Goal: Task Accomplishment & Management: Use online tool/utility

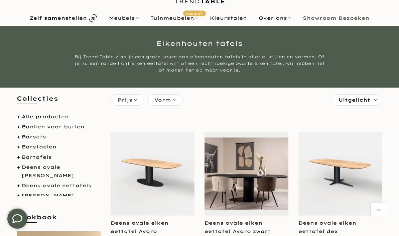
scroll to position [30, 0]
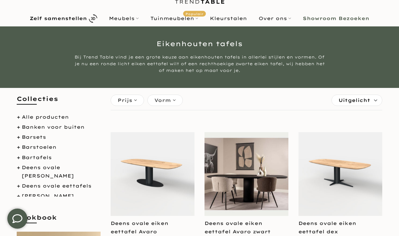
click at [85, 16] on b "Zelf samenstellen" at bounding box center [58, 18] width 57 height 5
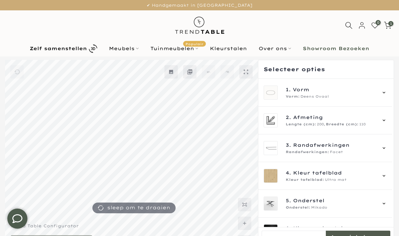
click at [387, 90] on div "1. Vorm Vorm: Deens Ovaal" at bounding box center [325, 93] width 123 height 14
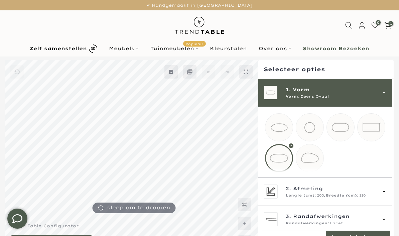
click at [375, 126] on mmq-loader at bounding box center [371, 127] width 27 height 27
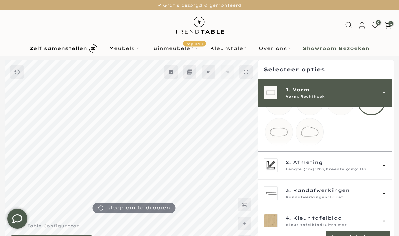
scroll to position [27, 0]
click at [387, 169] on div "2. Afmeting Lengte (cm): 200, Breedte (cm): 110" at bounding box center [325, 165] width 123 height 14
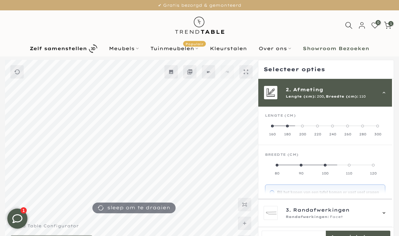
scroll to position [28, 0]
click at [289, 126] on span at bounding box center [287, 126] width 3 height 3
click at [370, 163] on label "100" at bounding box center [365, 169] width 40 height 13
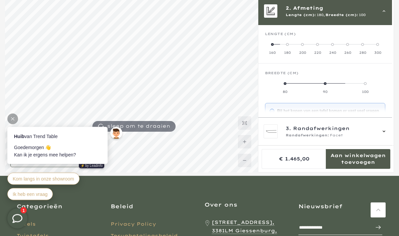
scroll to position [82, 0]
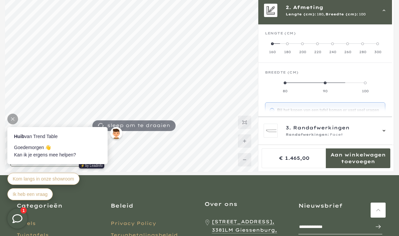
click at [391, 145] on div "3. Randafwerkingen Randafwerkingen: Facet" at bounding box center [326, 131] width 134 height 28
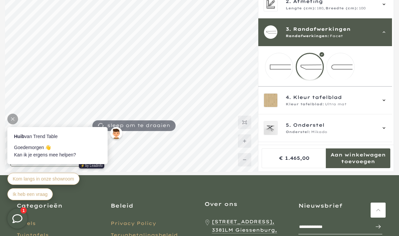
scroll to position [38, 0]
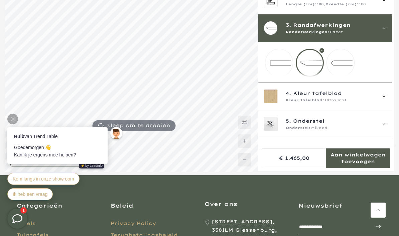
click at [346, 61] on mmq-loader at bounding box center [340, 62] width 27 height 27
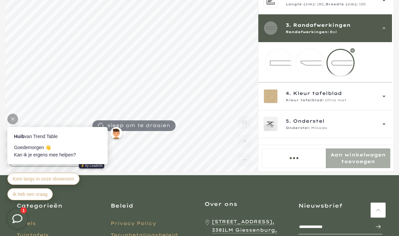
scroll to position [110, 0]
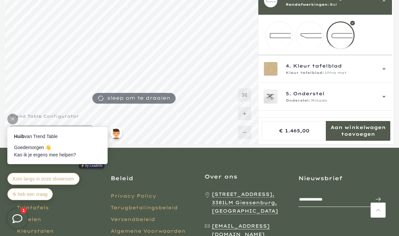
click at [387, 71] on div "4. Kleur tafelblad Kleur tafelblad: Ultra mat" at bounding box center [325, 69] width 123 height 14
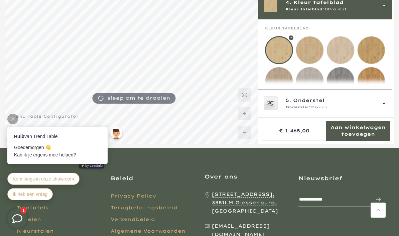
scroll to position [83, 0]
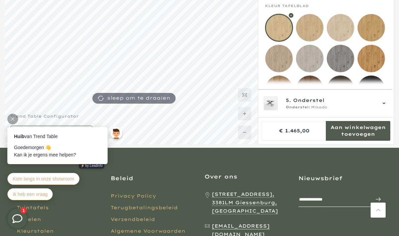
click at [279, 56] on mmq-loader at bounding box center [279, 58] width 27 height 27
click at [387, 110] on div "5. Onderstel Onderstel: Mikado" at bounding box center [325, 103] width 123 height 14
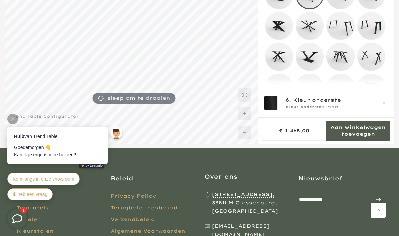
scroll to position [133, 0]
click at [312, 89] on mmq-loader at bounding box center [309, 87] width 27 height 27
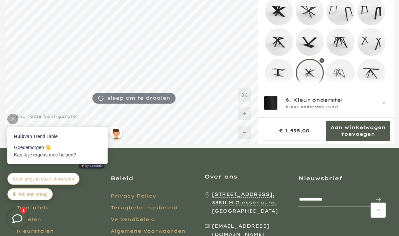
scroll to position [148, 0]
click at [387, 106] on icon at bounding box center [384, 103] width 5 height 5
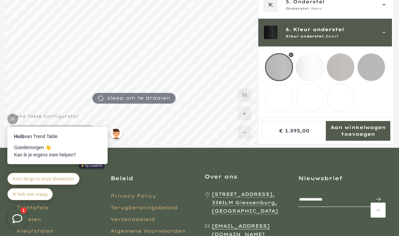
scroll to position [69, 0]
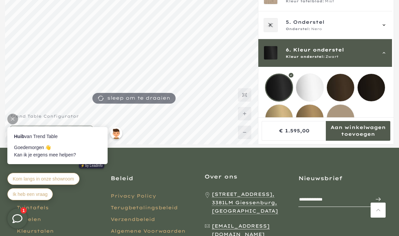
click at [344, 119] on mmq-loader at bounding box center [340, 118] width 27 height 27
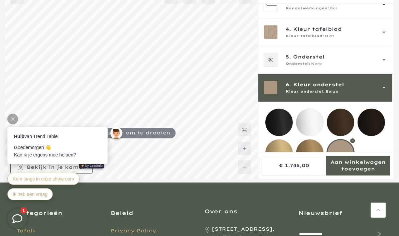
scroll to position [76, 0]
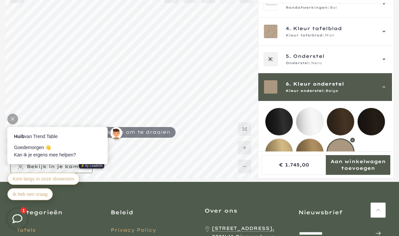
click at [387, 57] on icon at bounding box center [384, 59] width 5 height 5
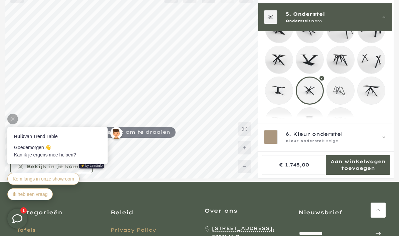
scroll to position [164, 0]
click at [346, 124] on mmq-loader at bounding box center [340, 121] width 27 height 27
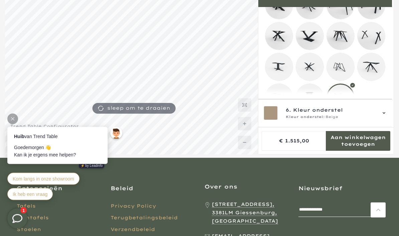
scroll to position [100, 0]
click at [387, 120] on div "6. Kleur onderstel Kleur onderstel: Beige" at bounding box center [325, 113] width 123 height 14
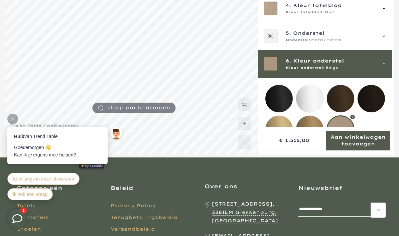
scroll to position [69, 0]
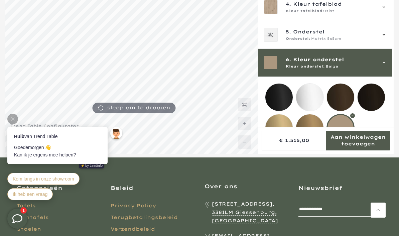
click at [279, 128] on mmq-loader at bounding box center [279, 127] width 27 height 27
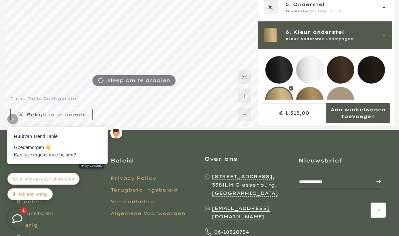
click at [313, 101] on mmq-loader at bounding box center [309, 100] width 27 height 27
click at [343, 98] on mmq-loader at bounding box center [340, 100] width 27 height 27
click at [280, 100] on mmq-loader at bounding box center [279, 100] width 27 height 27
click at [279, 70] on mmq-loader at bounding box center [279, 69] width 27 height 27
click at [281, 101] on mmq-loader at bounding box center [279, 100] width 27 height 27
